Goal: Task Accomplishment & Management: Manage account settings

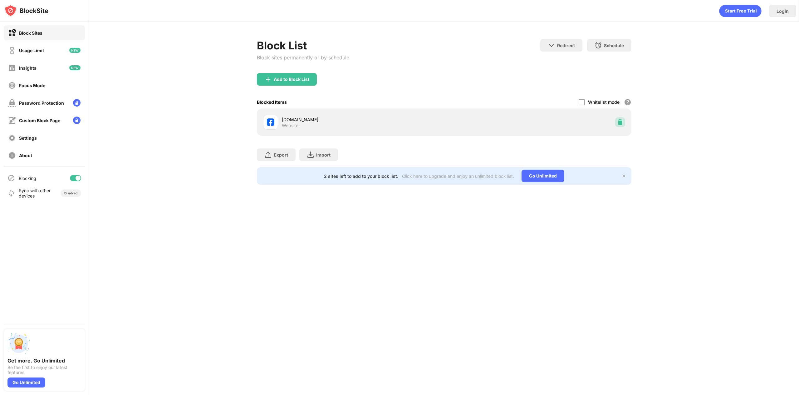
click at [623, 120] on div at bounding box center [620, 122] width 10 height 10
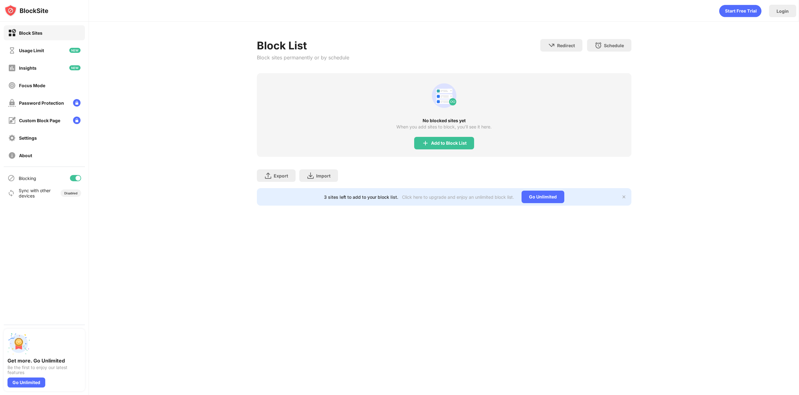
click at [155, 78] on div "Block List Block sites permanently or by schedule Redirect Choose a site to be …" at bounding box center [444, 122] width 710 height 201
